Goal: Task Accomplishment & Management: Manage account settings

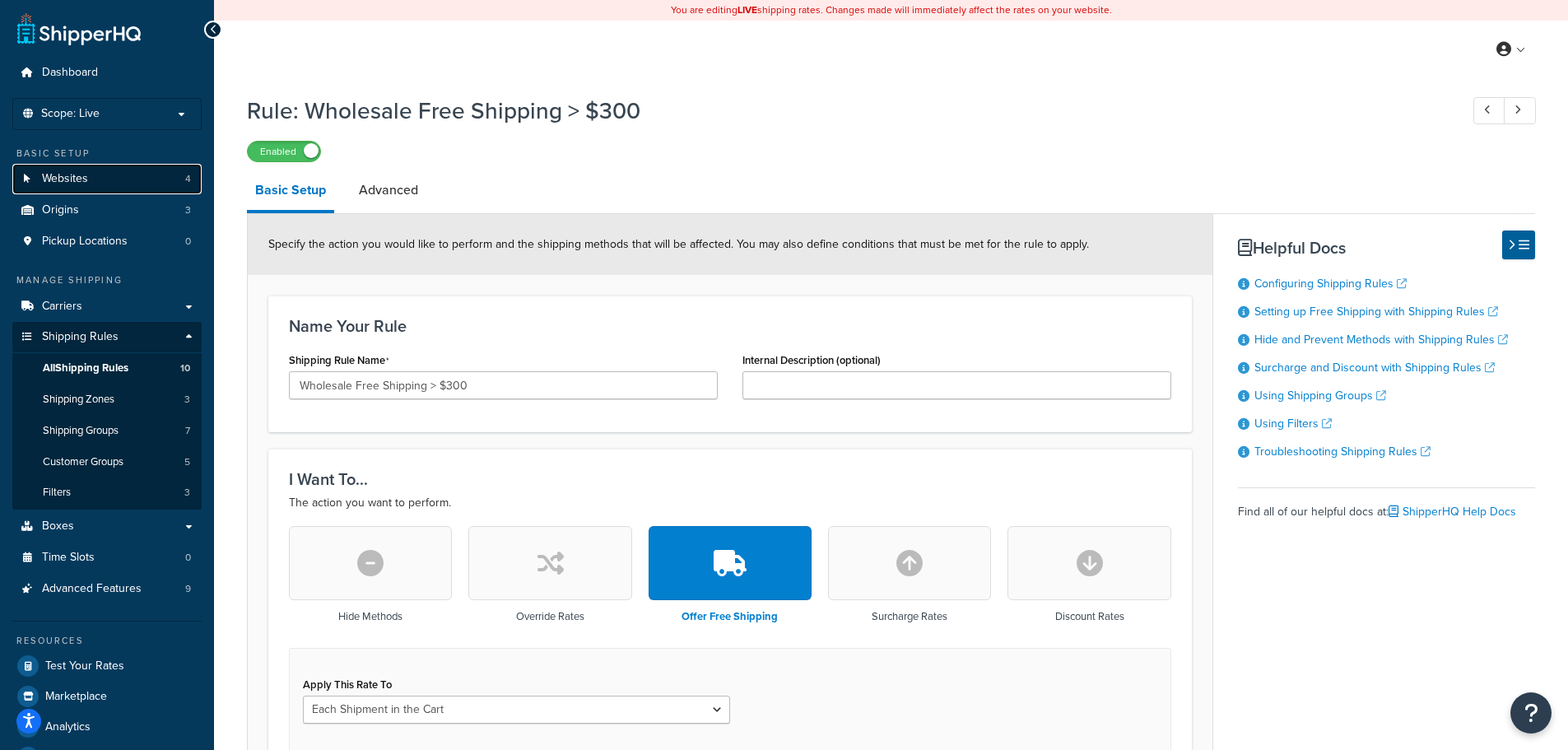
click at [92, 181] on link "Websites 4" at bounding box center [107, 178] width 189 height 30
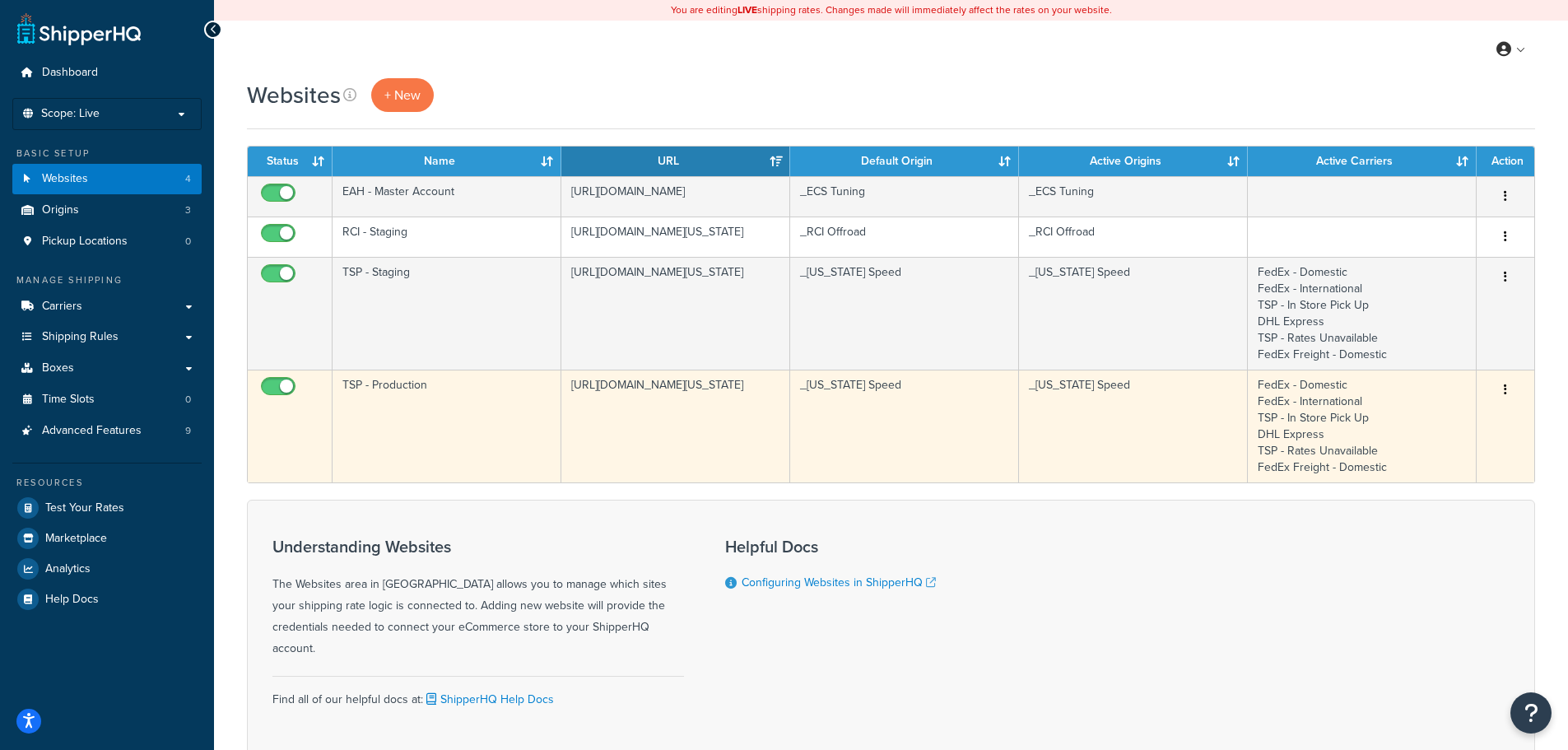
click at [435, 390] on td "TSP - Production" at bounding box center [447, 426] width 229 height 113
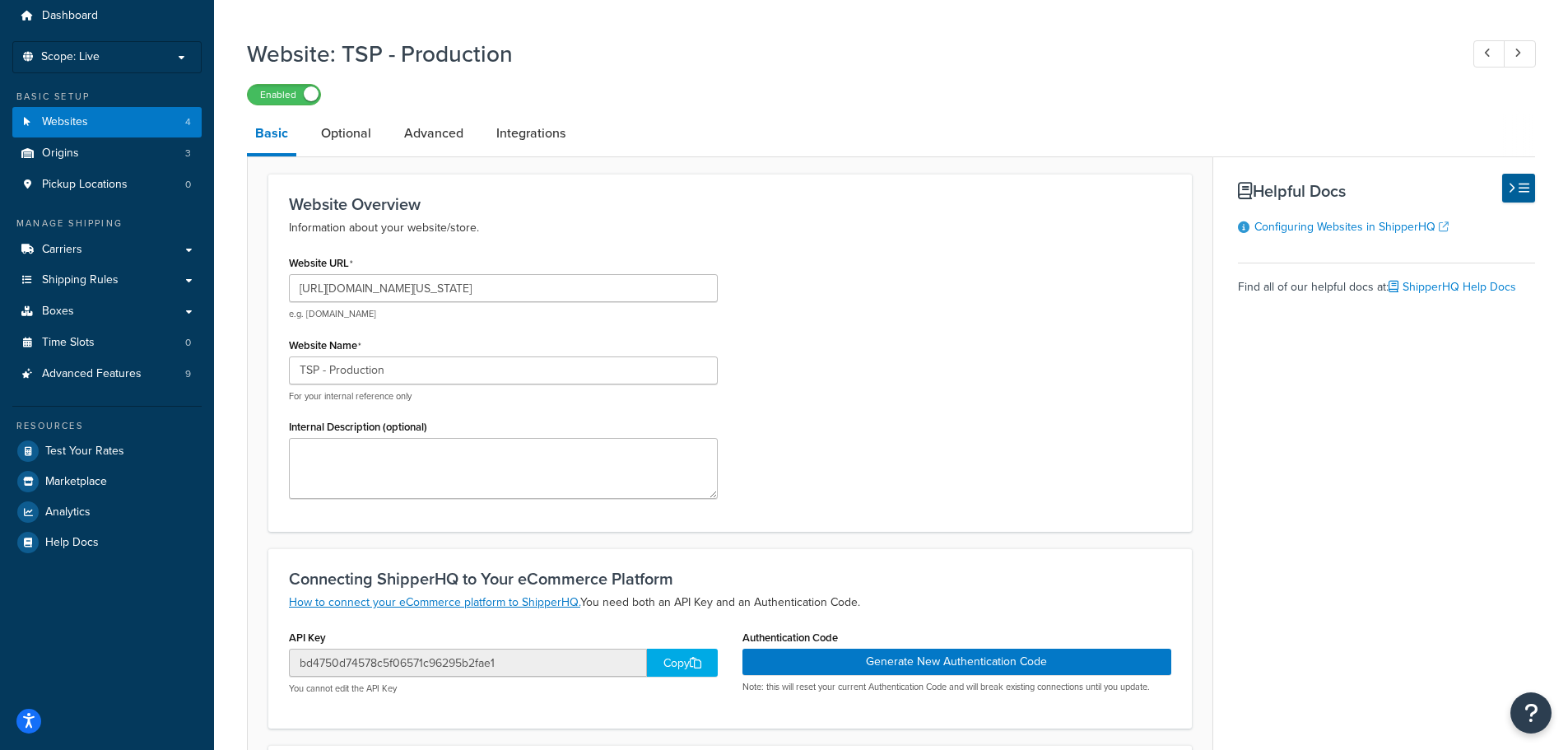
scroll to position [56, 0]
click at [428, 129] on link "Advanced" at bounding box center [434, 134] width 76 height 40
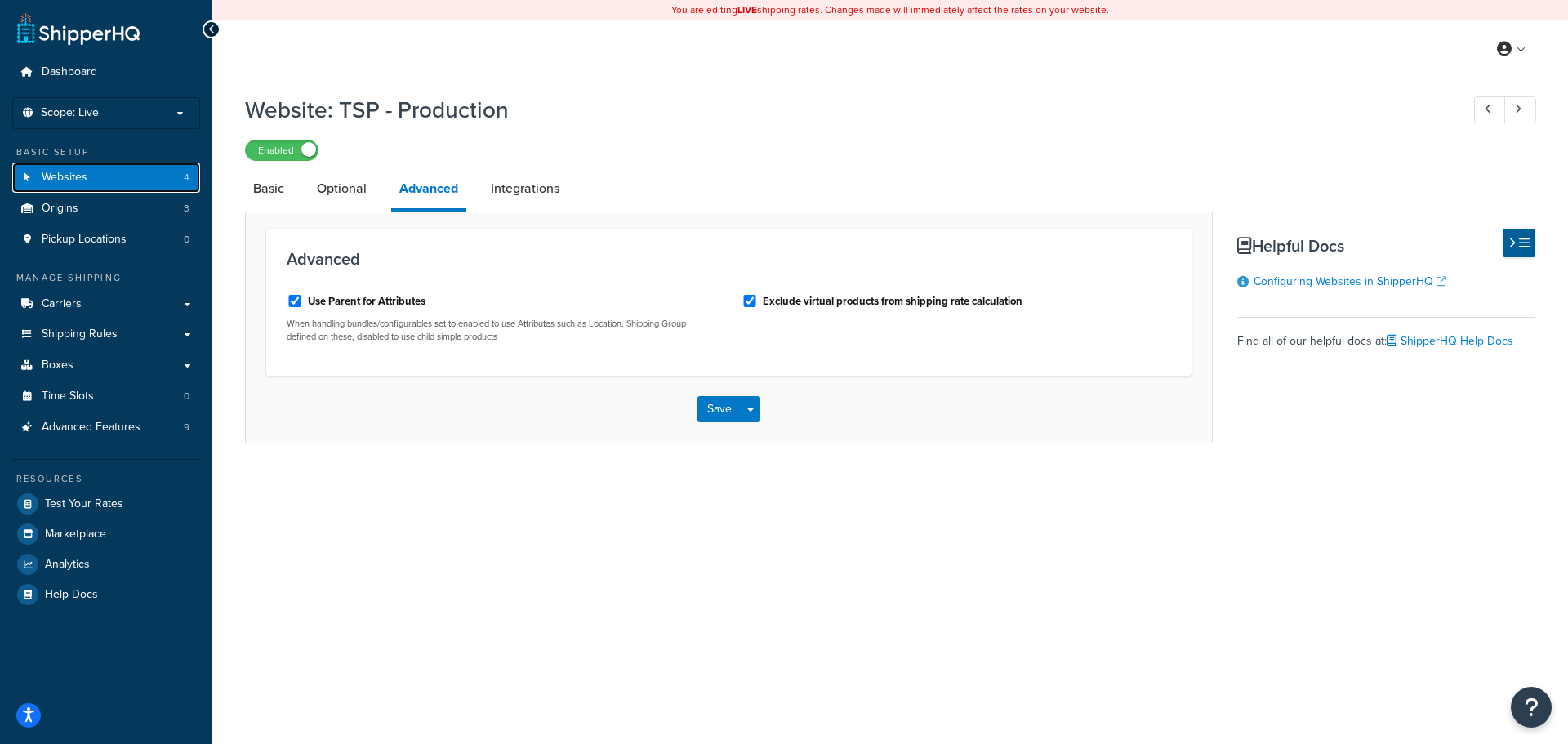
click at [136, 181] on link "Websites 4" at bounding box center [106, 177] width 188 height 30
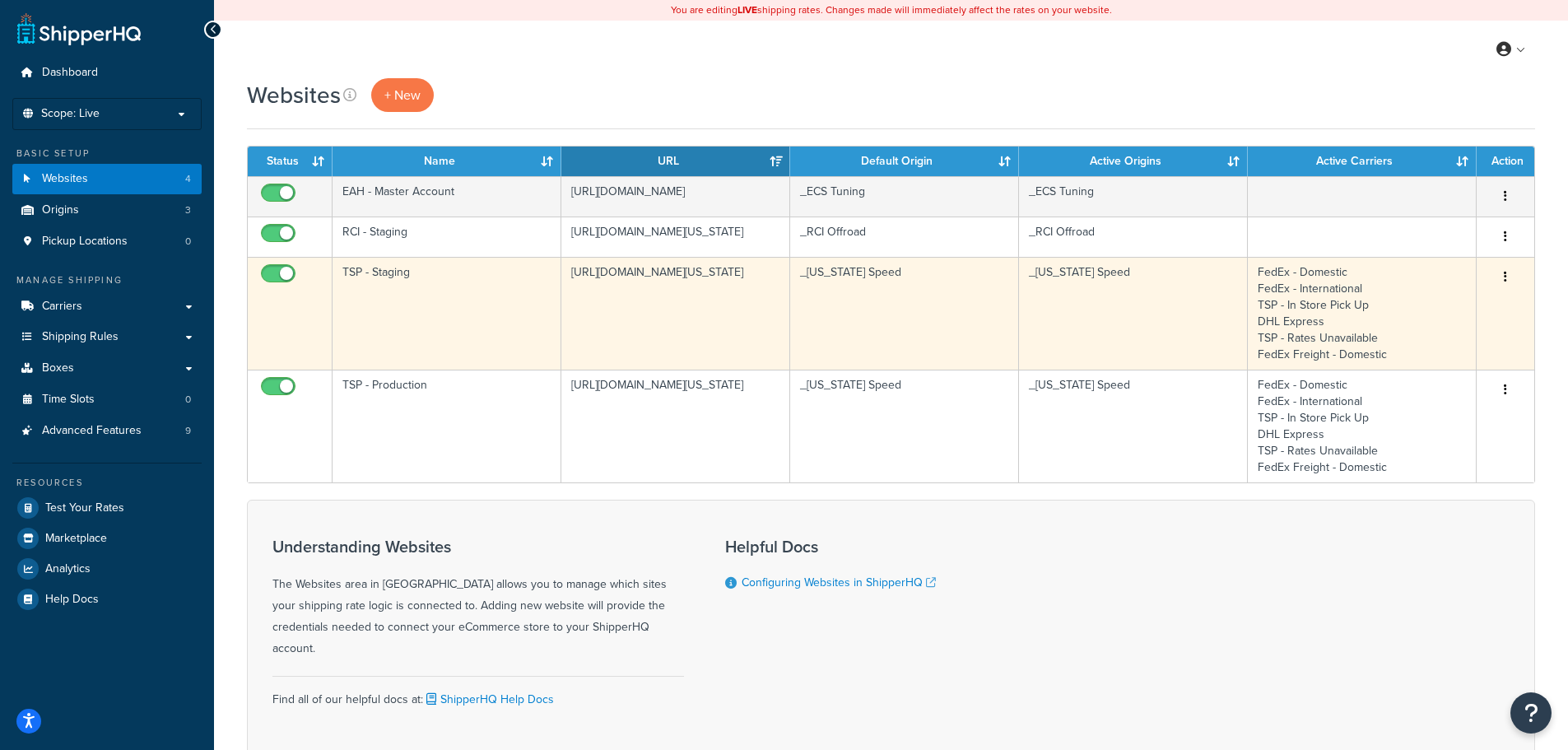
click at [413, 286] on td "TSP - Staging" at bounding box center [447, 312] width 229 height 113
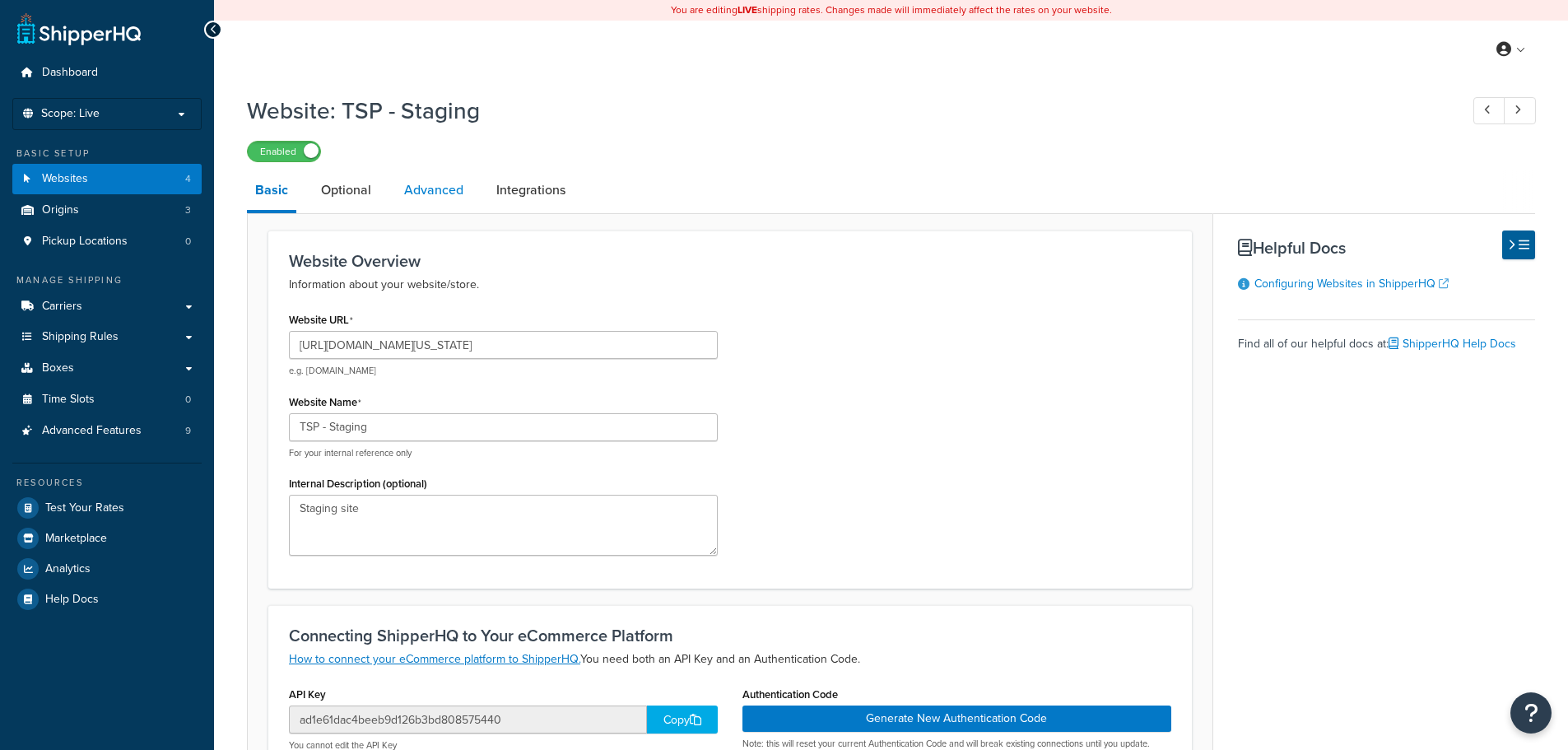
click at [421, 192] on link "Advanced" at bounding box center [434, 190] width 76 height 40
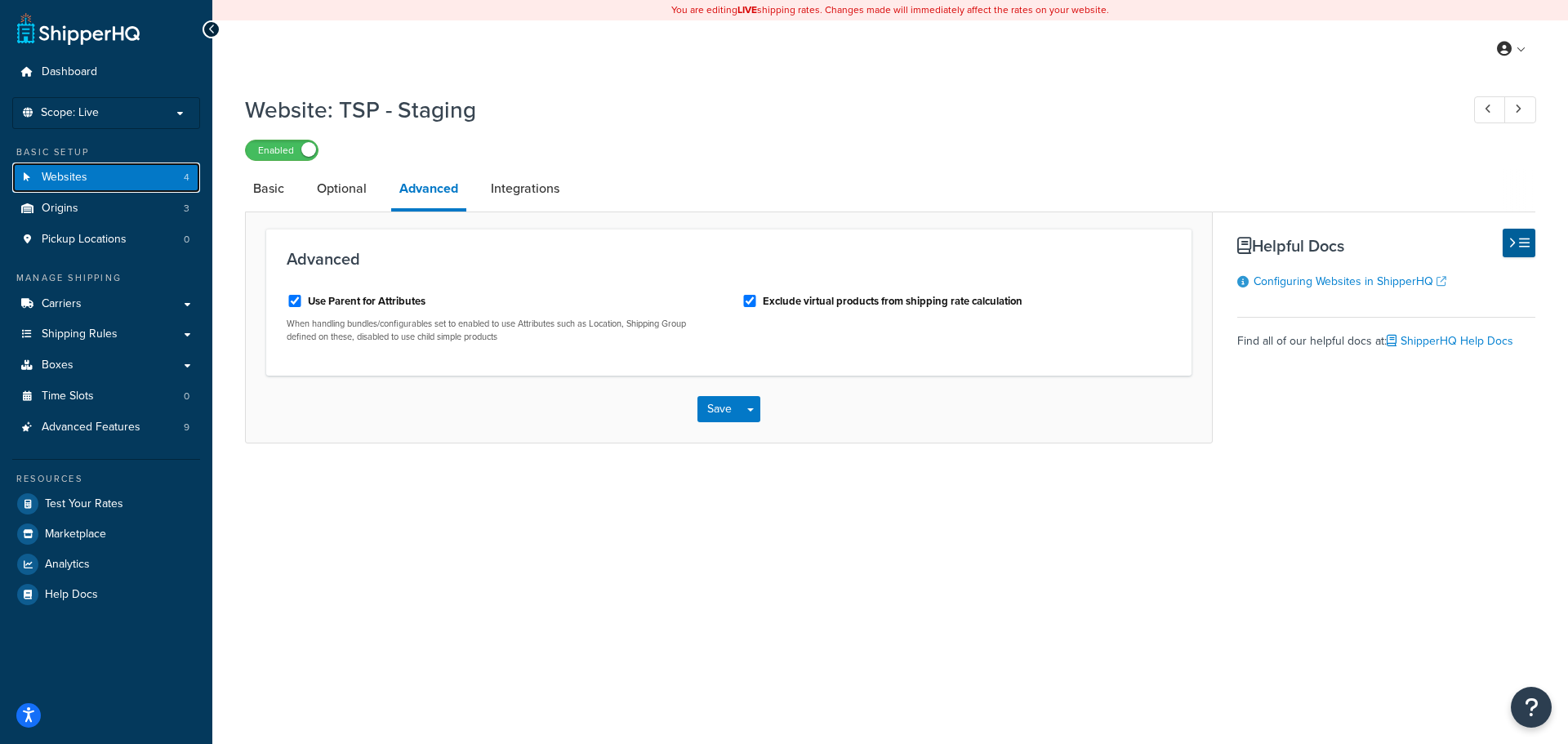
click at [125, 174] on link "Websites 4" at bounding box center [106, 177] width 188 height 30
